Goal: Navigation & Orientation: Find specific page/section

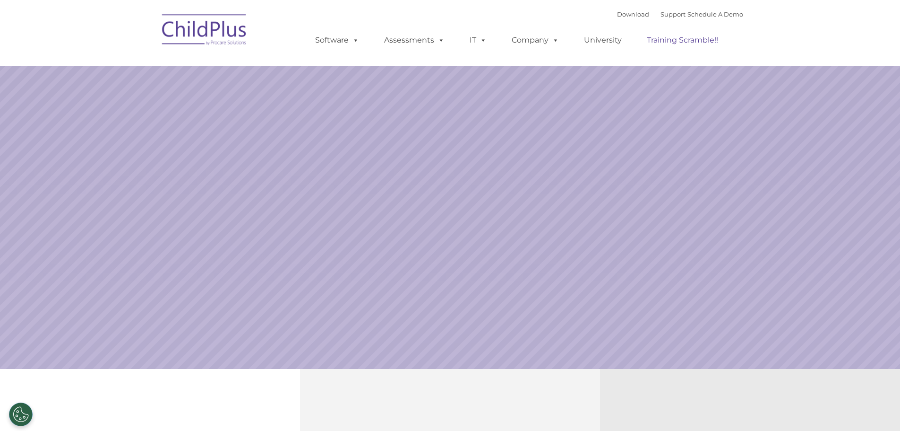
select select "MEDIUM"
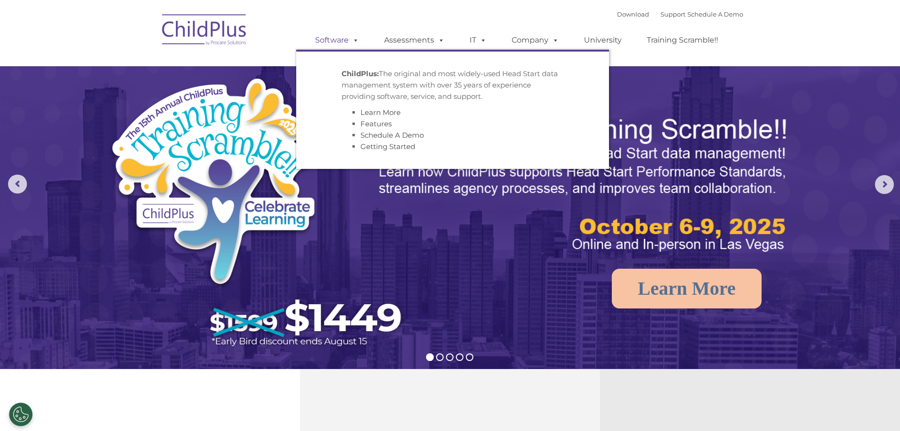
click at [344, 41] on link "Software" at bounding box center [337, 40] width 63 height 19
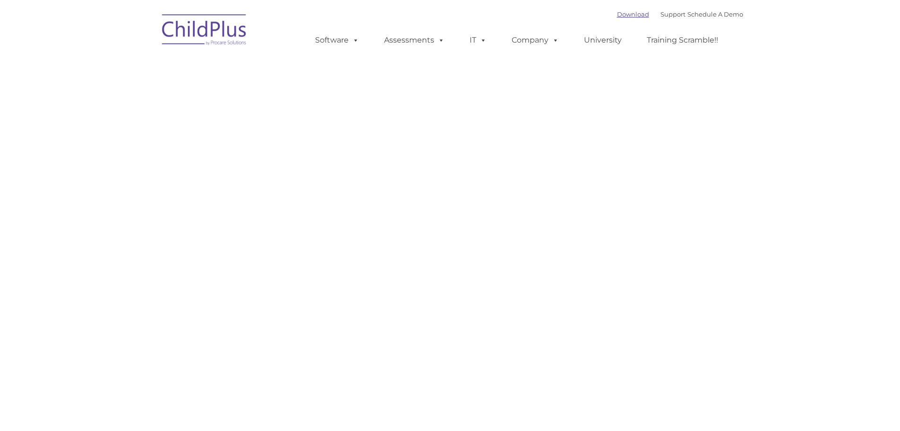
type input ""
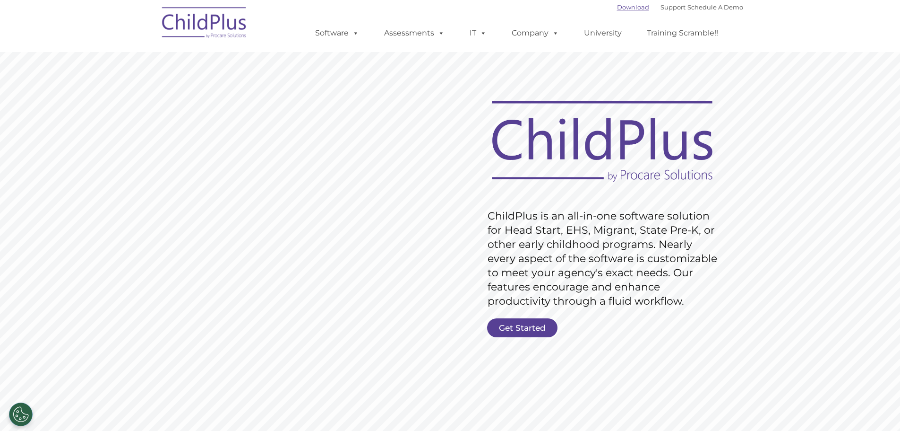
click at [620, 10] on div "Download Support | Schedule A Demo " at bounding box center [680, 7] width 126 height 14
